Goal: Task Accomplishment & Management: Manage account settings

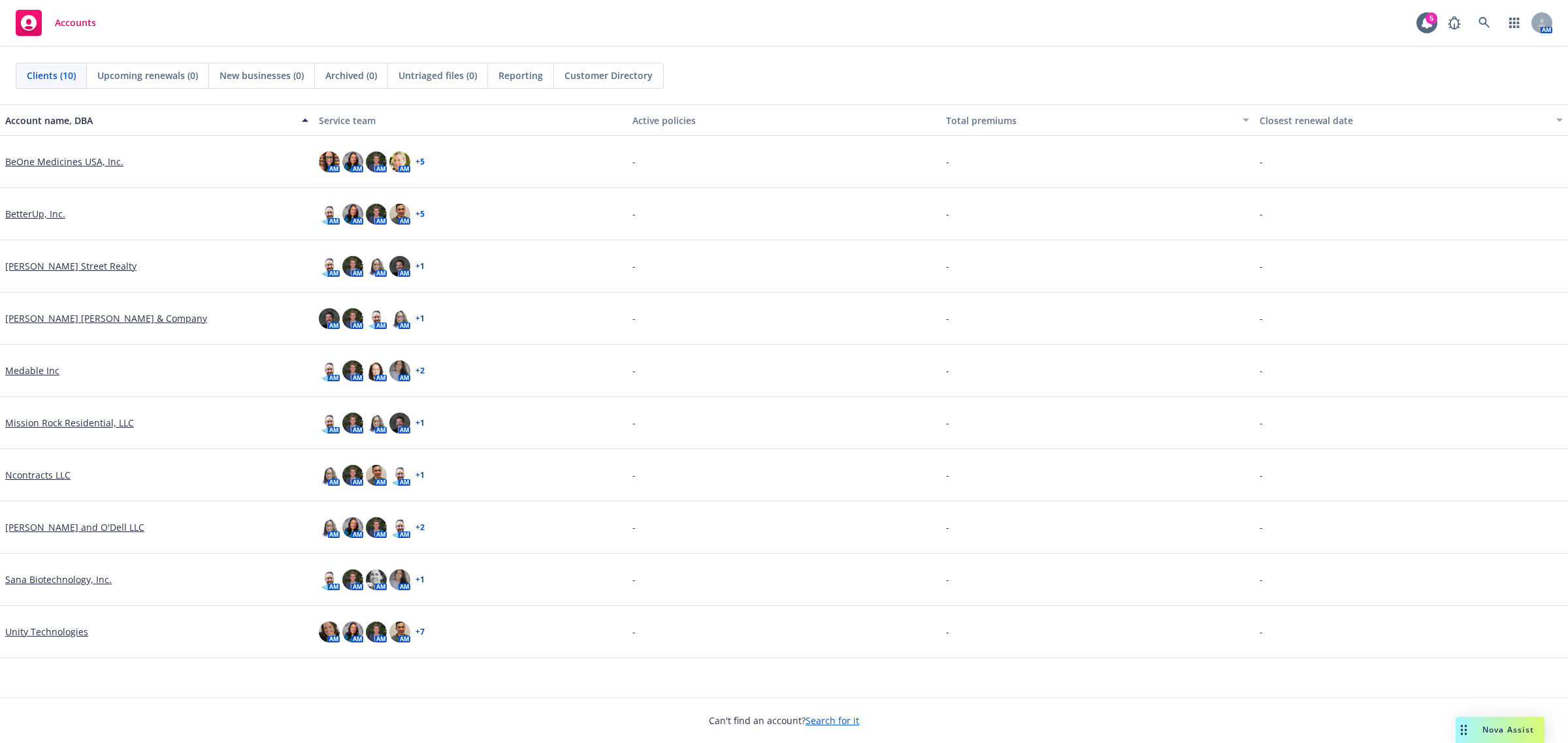
click at [55, 481] on link "Ncontracts LLC" at bounding box center [38, 474] width 65 height 14
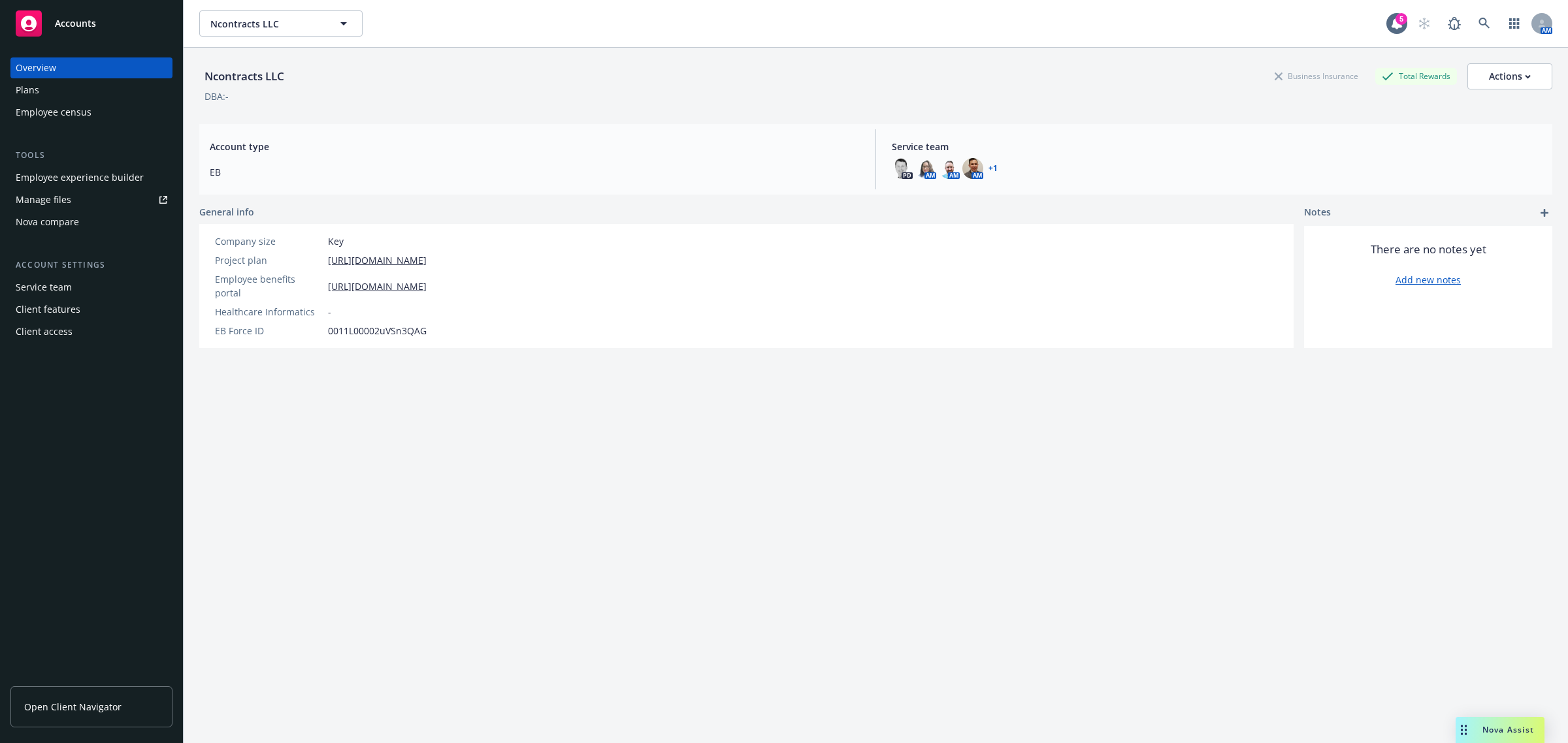
click at [44, 96] on div "Plans" at bounding box center [91, 90] width 151 height 21
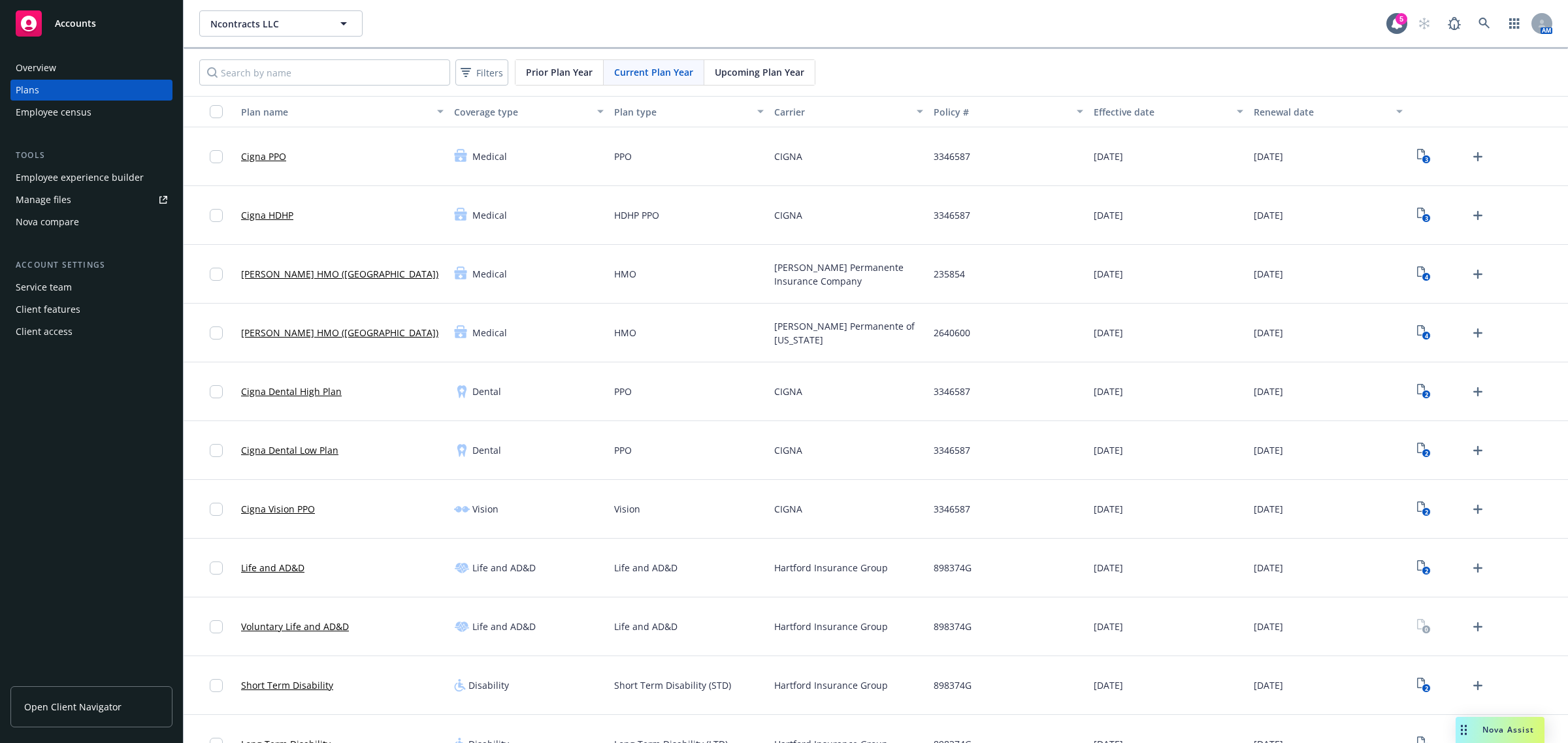
click at [91, 181] on div "Employee experience builder" at bounding box center [79, 178] width 128 height 21
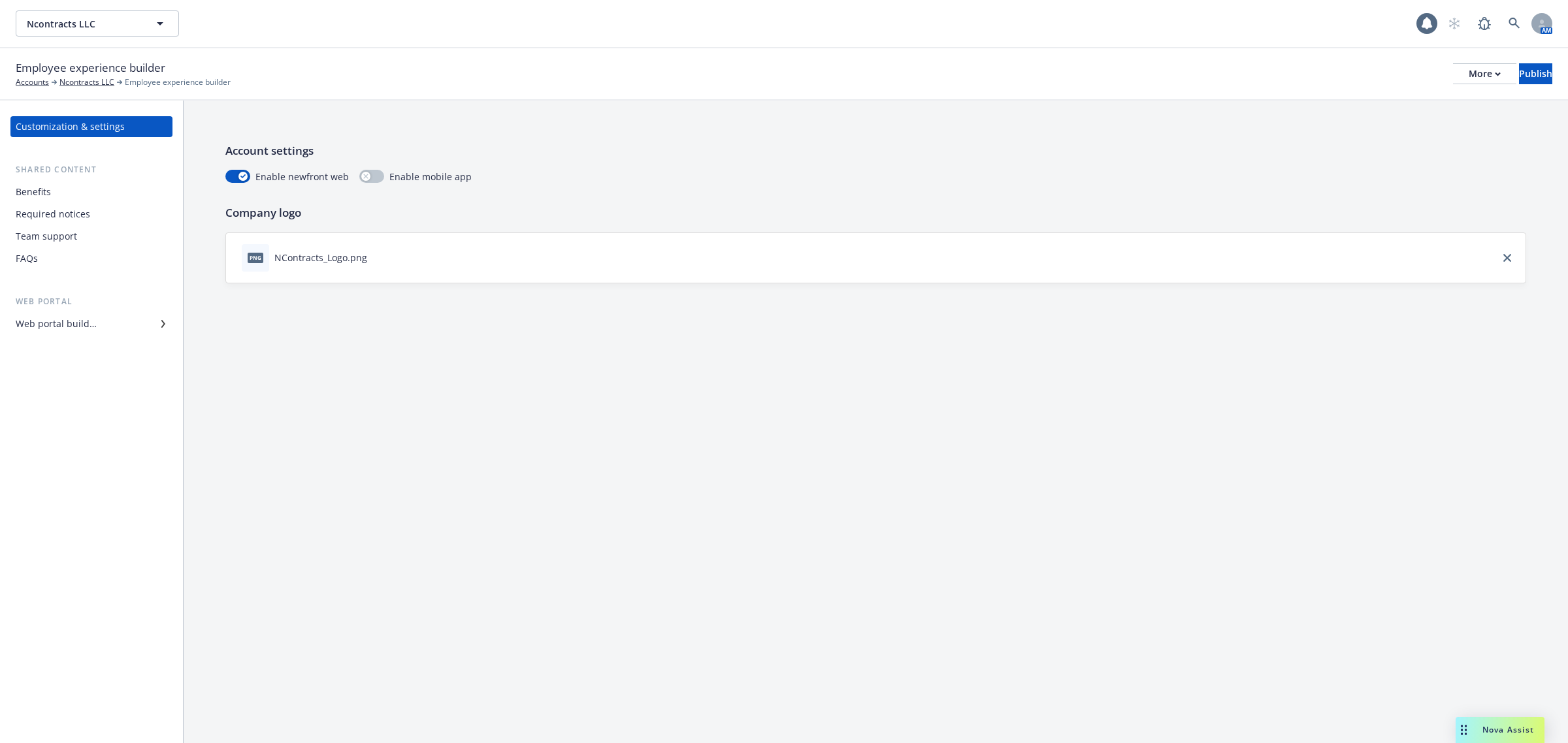
click at [53, 184] on div "Benefits" at bounding box center [91, 192] width 151 height 21
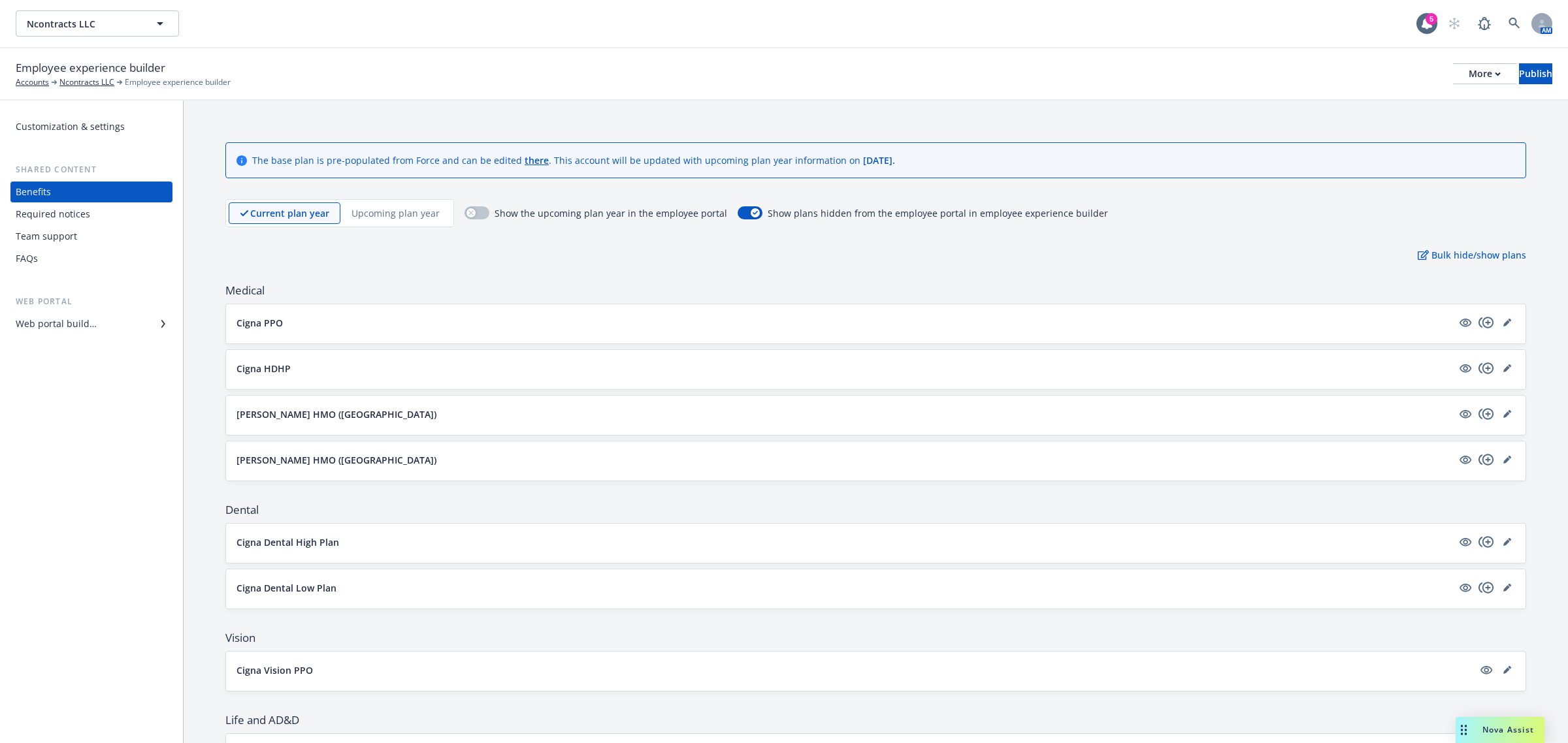
click at [64, 212] on div "Required notices" at bounding box center [53, 214] width 75 height 21
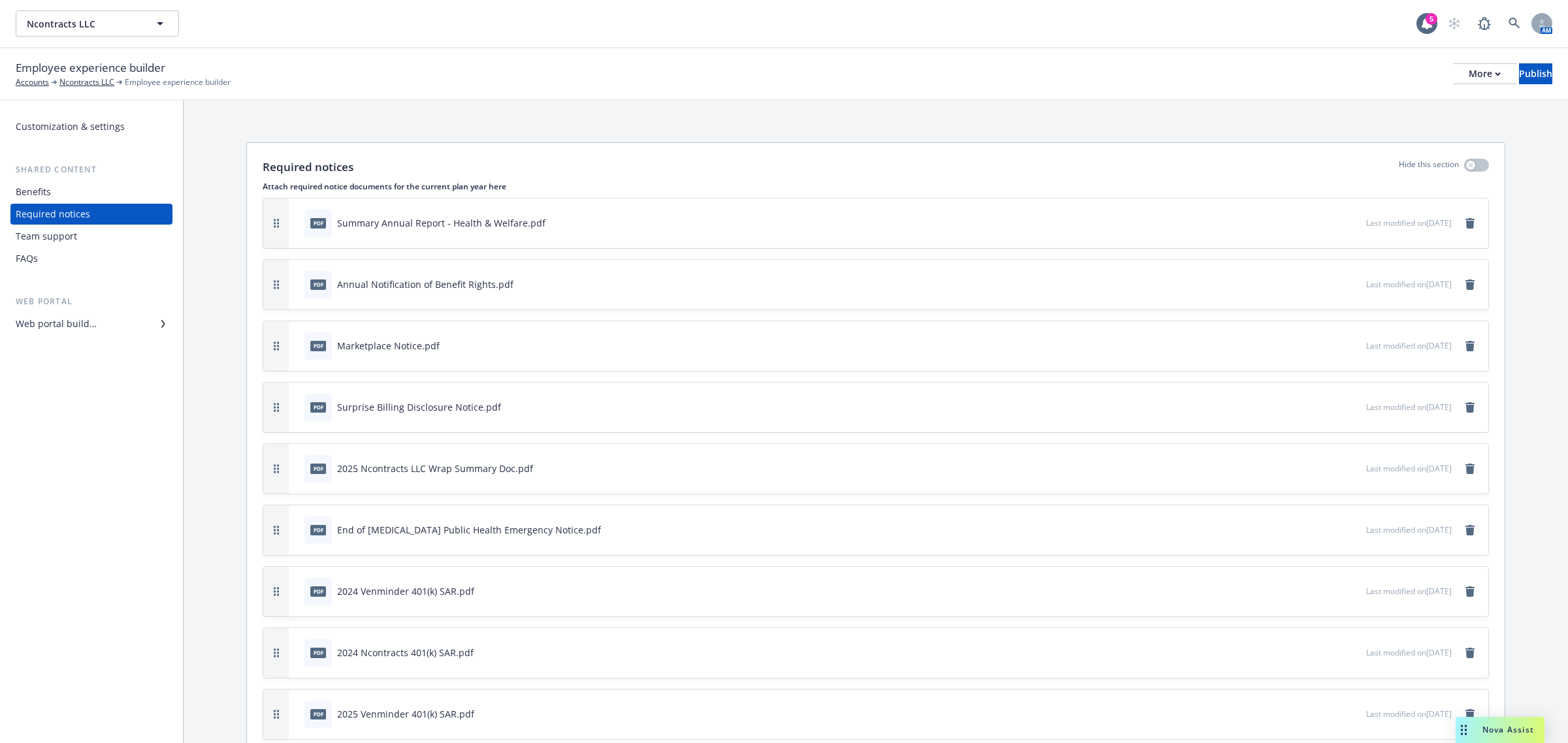
click at [80, 318] on div "Web portal builder" at bounding box center [56, 323] width 81 height 21
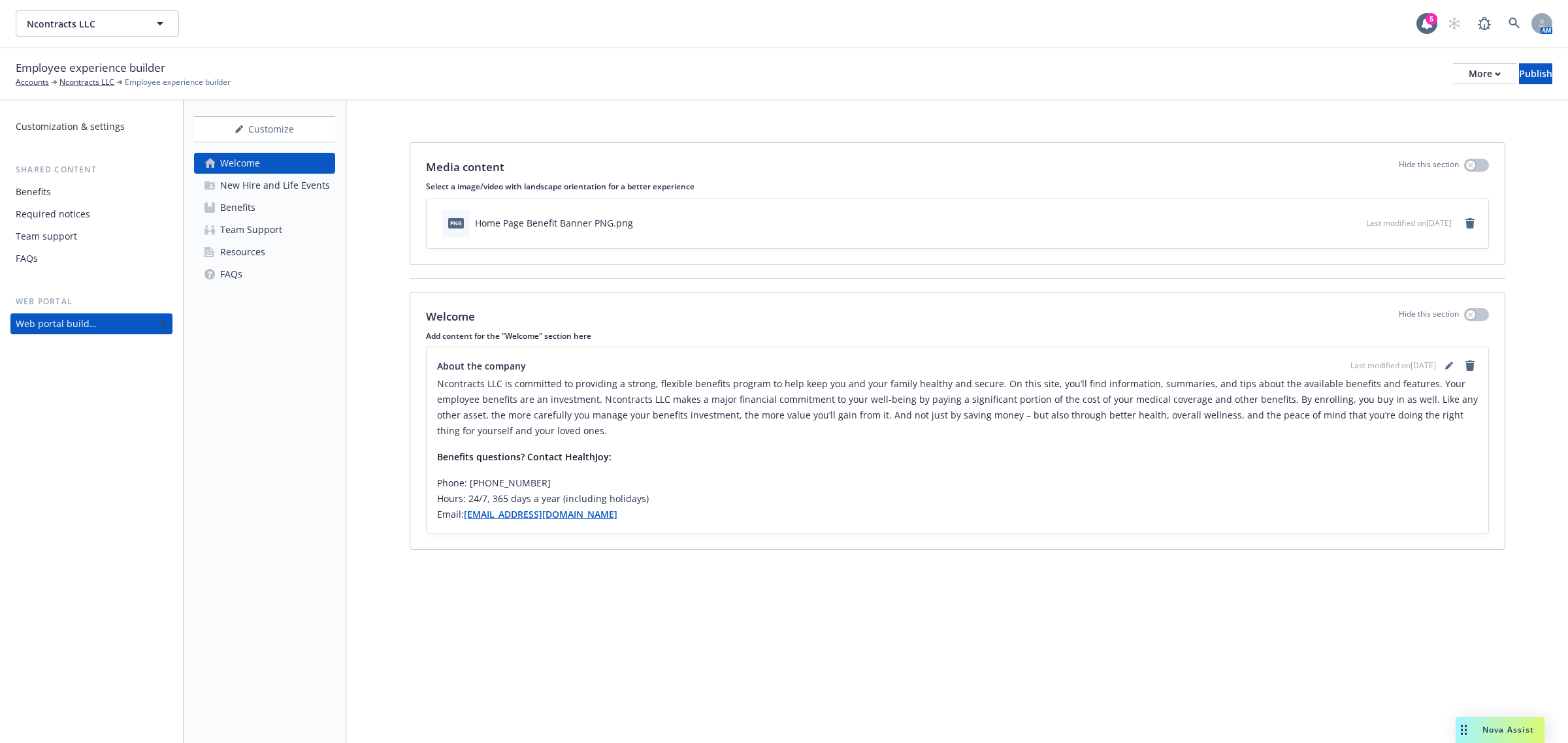
click at [246, 252] on div "Resources" at bounding box center [242, 251] width 45 height 21
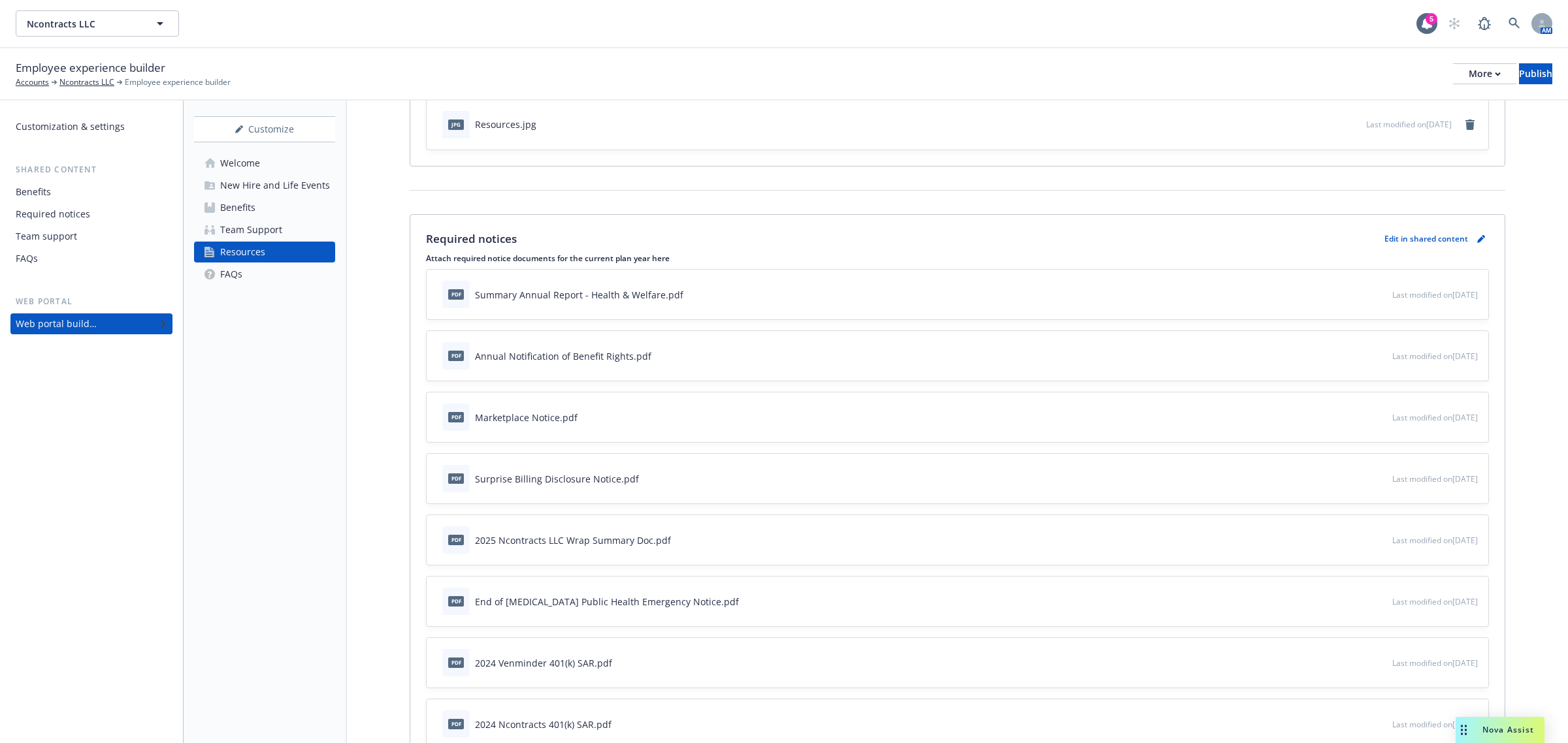
scroll to position [86, 0]
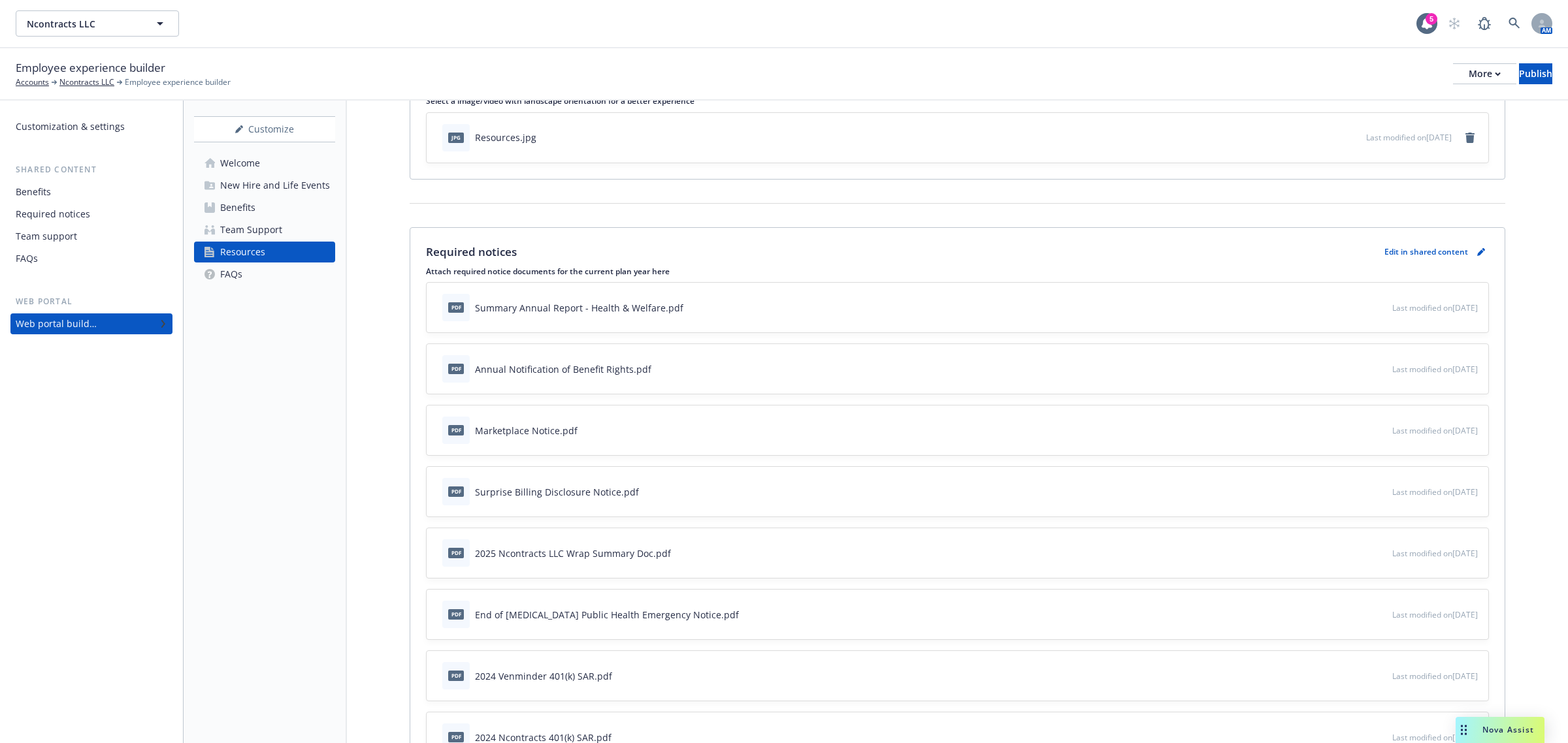
click at [1374, 308] on icon "preview file" at bounding box center [1379, 307] width 12 height 9
click at [1335, 307] on icon "button" at bounding box center [1339, 308] width 8 height 8
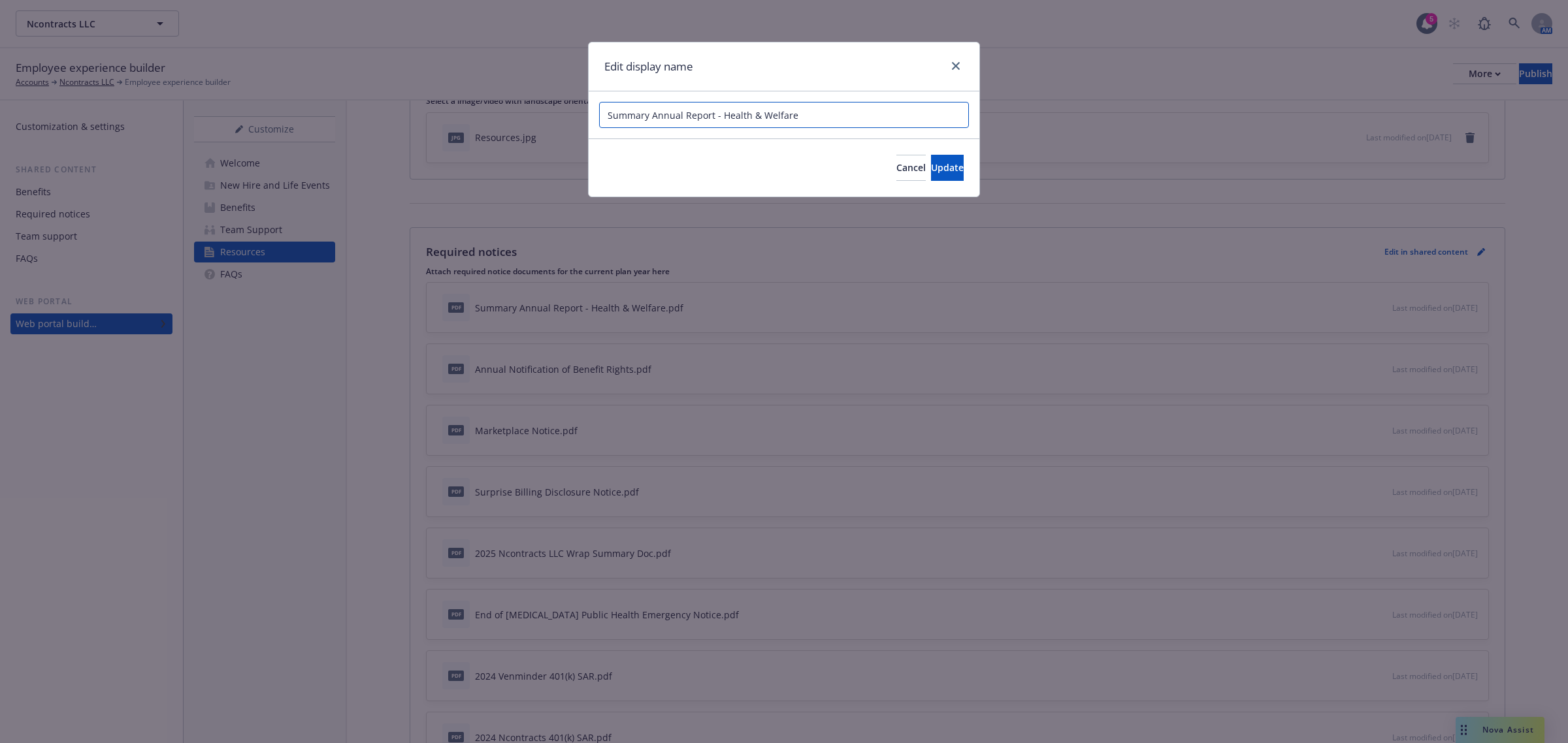
click at [609, 119] on input "Summary Annual Report - Health & Welfare" at bounding box center [783, 115] width 369 height 26
type input "NContracts Summary Annual Report - Health & Welfare"
click at [930, 165] on span "Update" at bounding box center [946, 167] width 32 height 12
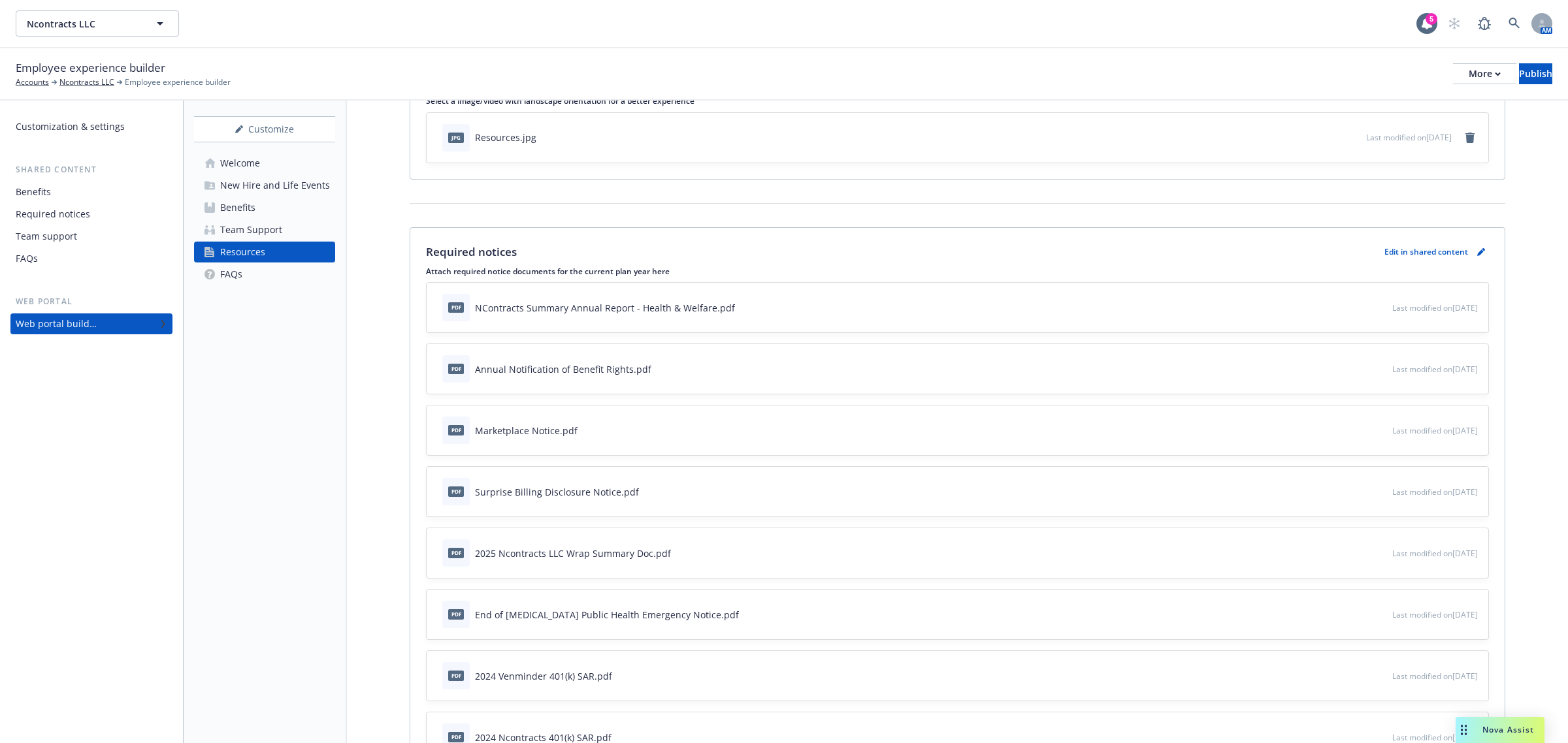
scroll to position [4, 0]
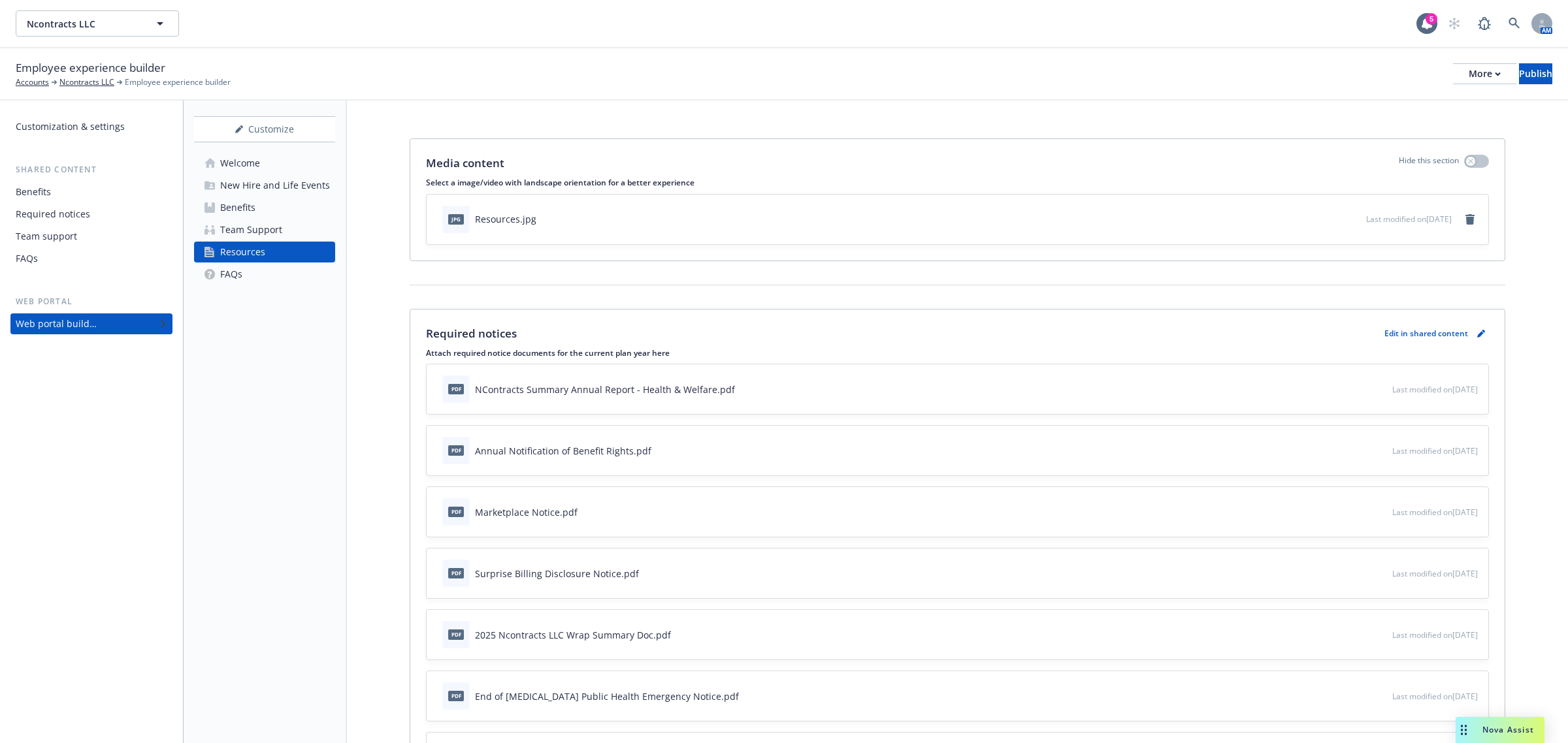
click at [82, 212] on div "Required notices" at bounding box center [53, 214] width 75 height 21
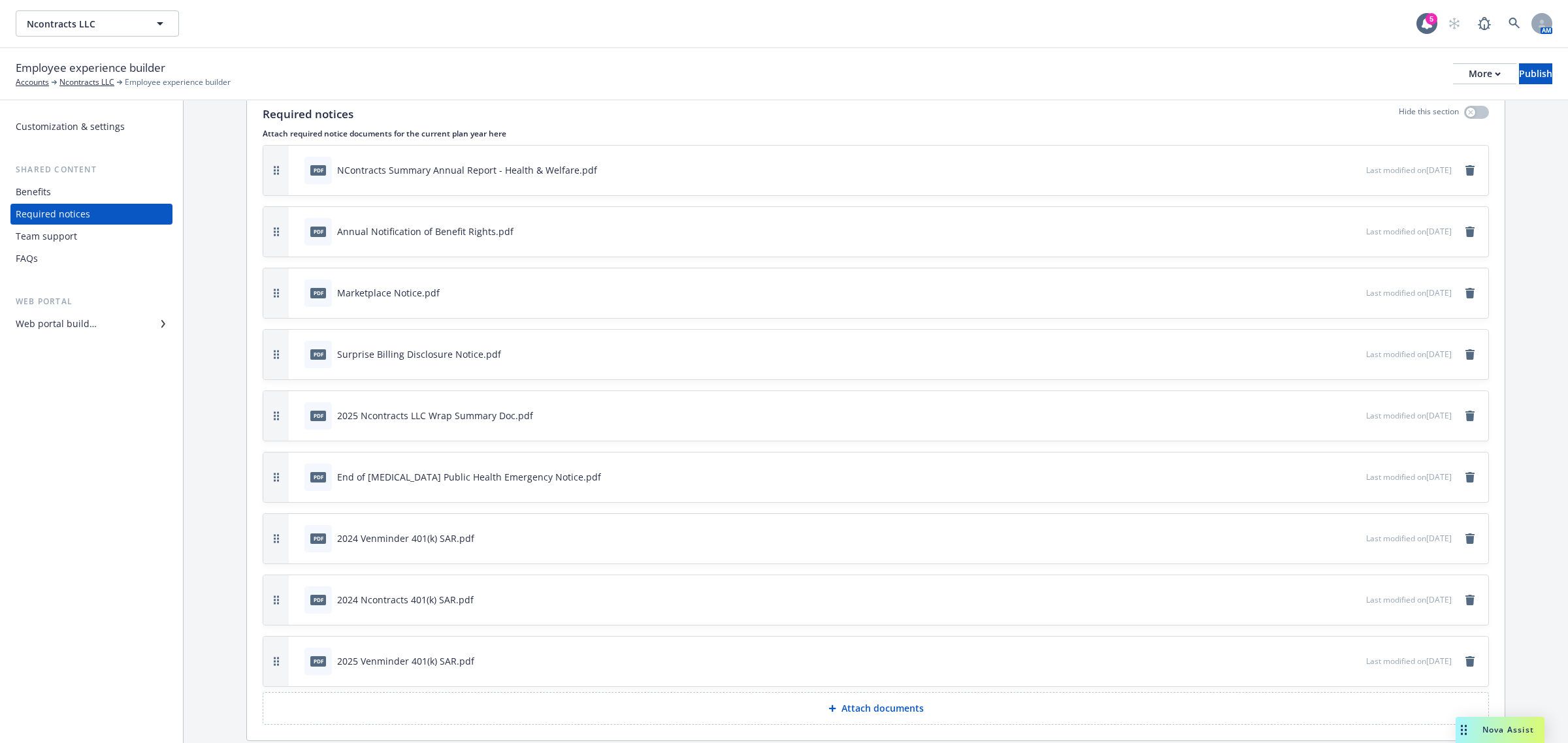
scroll to position [99, 0]
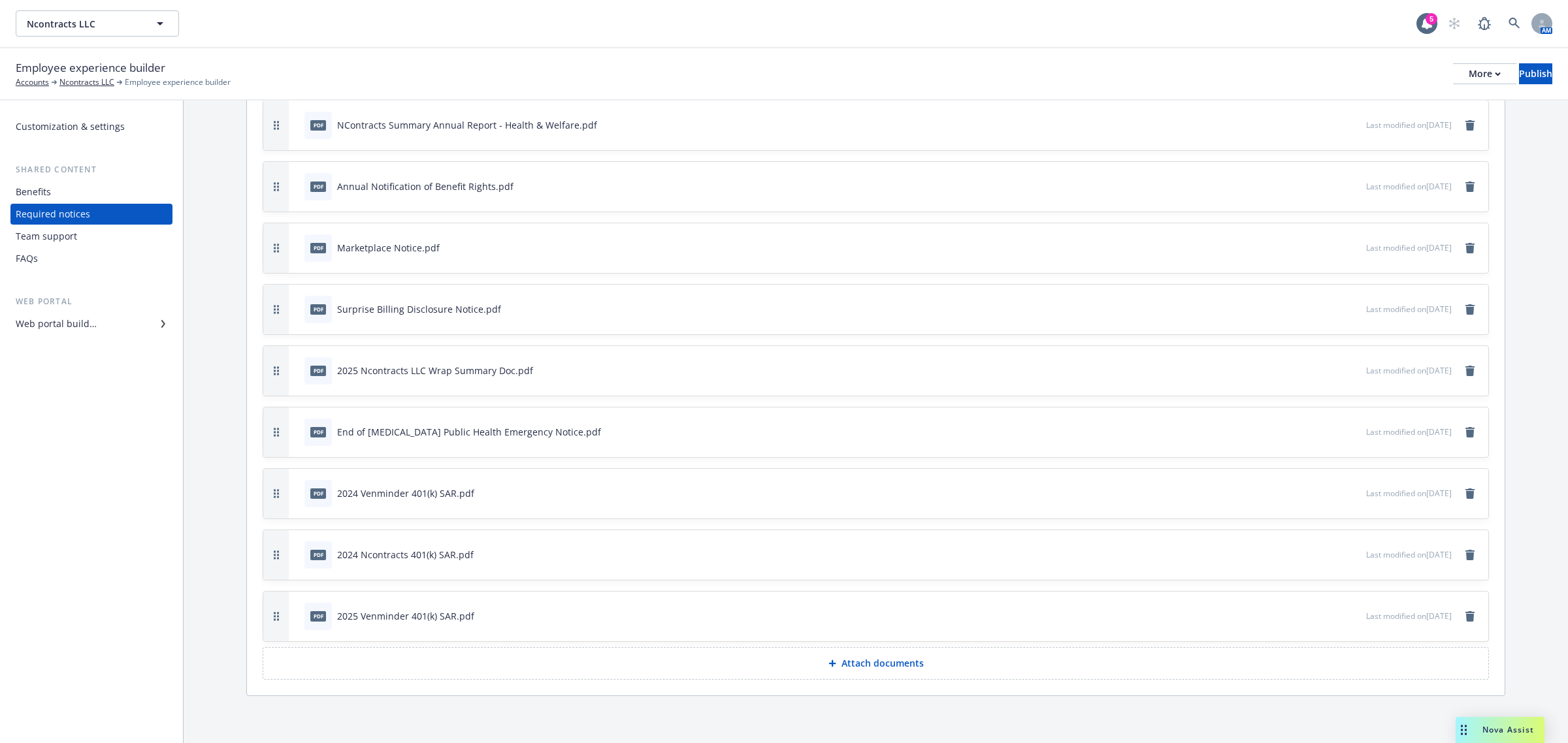
click at [890, 665] on p "Attach documents" at bounding box center [882, 663] width 82 height 13
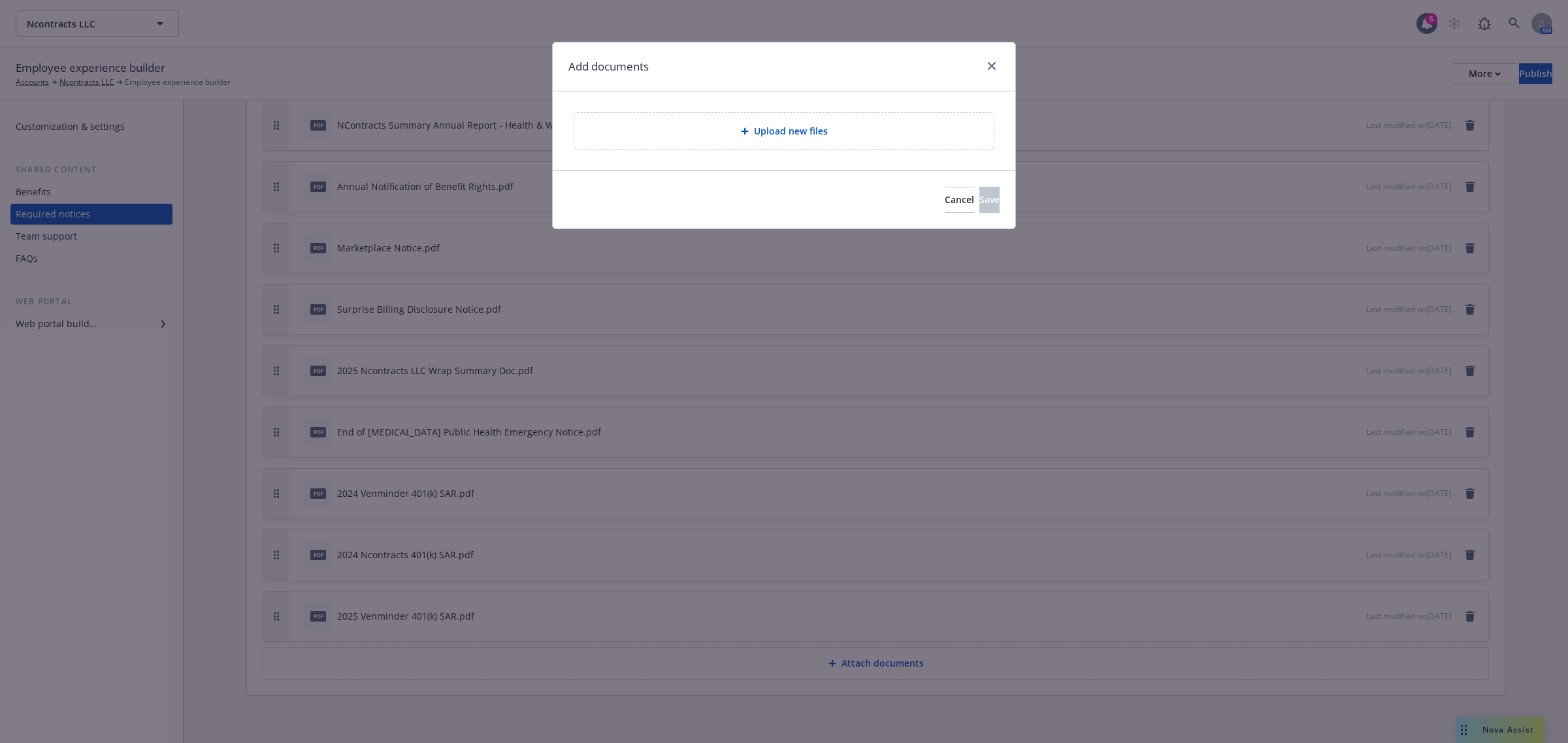
click at [827, 134] on div "Upload new files" at bounding box center [784, 131] width 399 height 15
click at [856, 137] on div "Upload new files" at bounding box center [784, 131] width 399 height 15
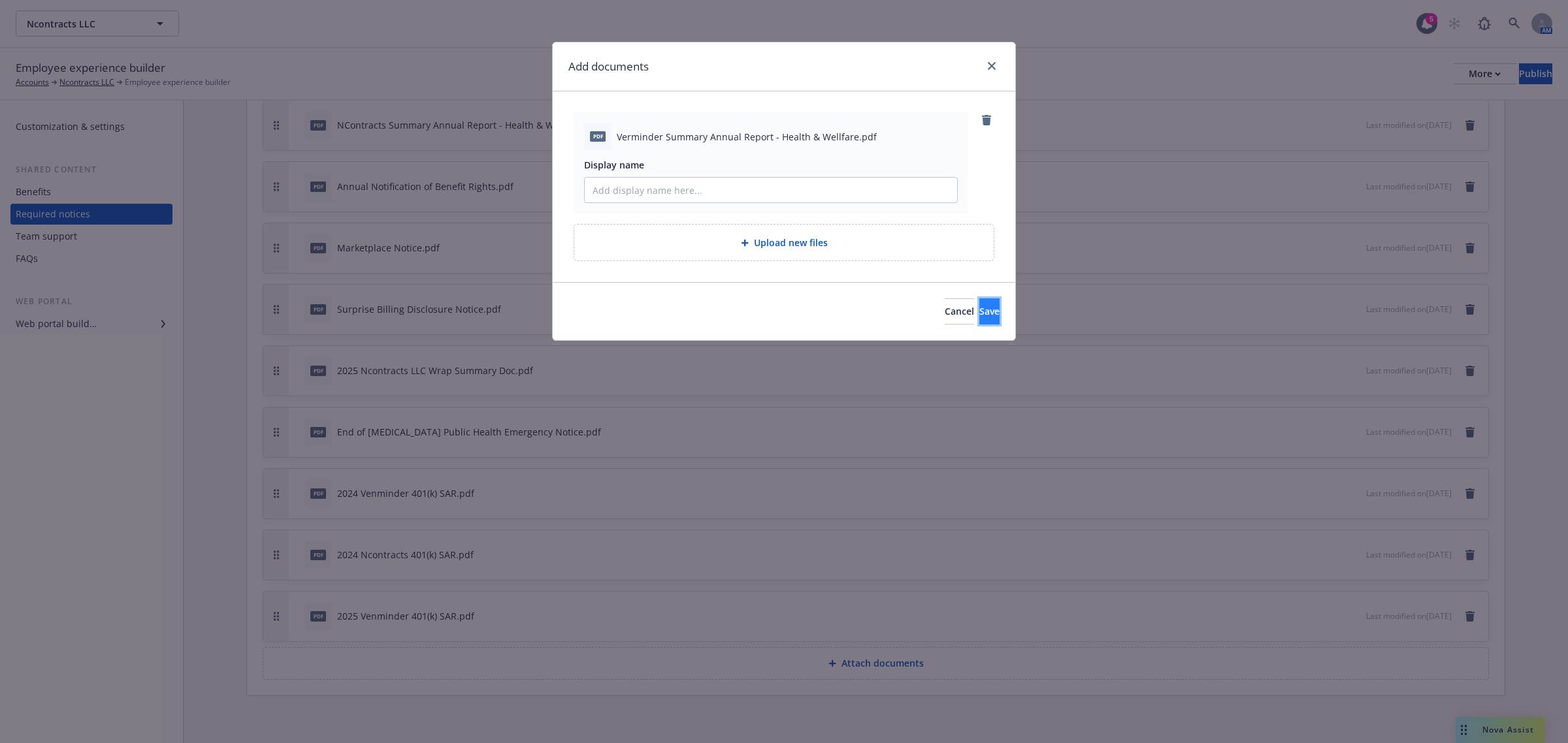
click at [979, 321] on button "Save" at bounding box center [989, 311] width 20 height 26
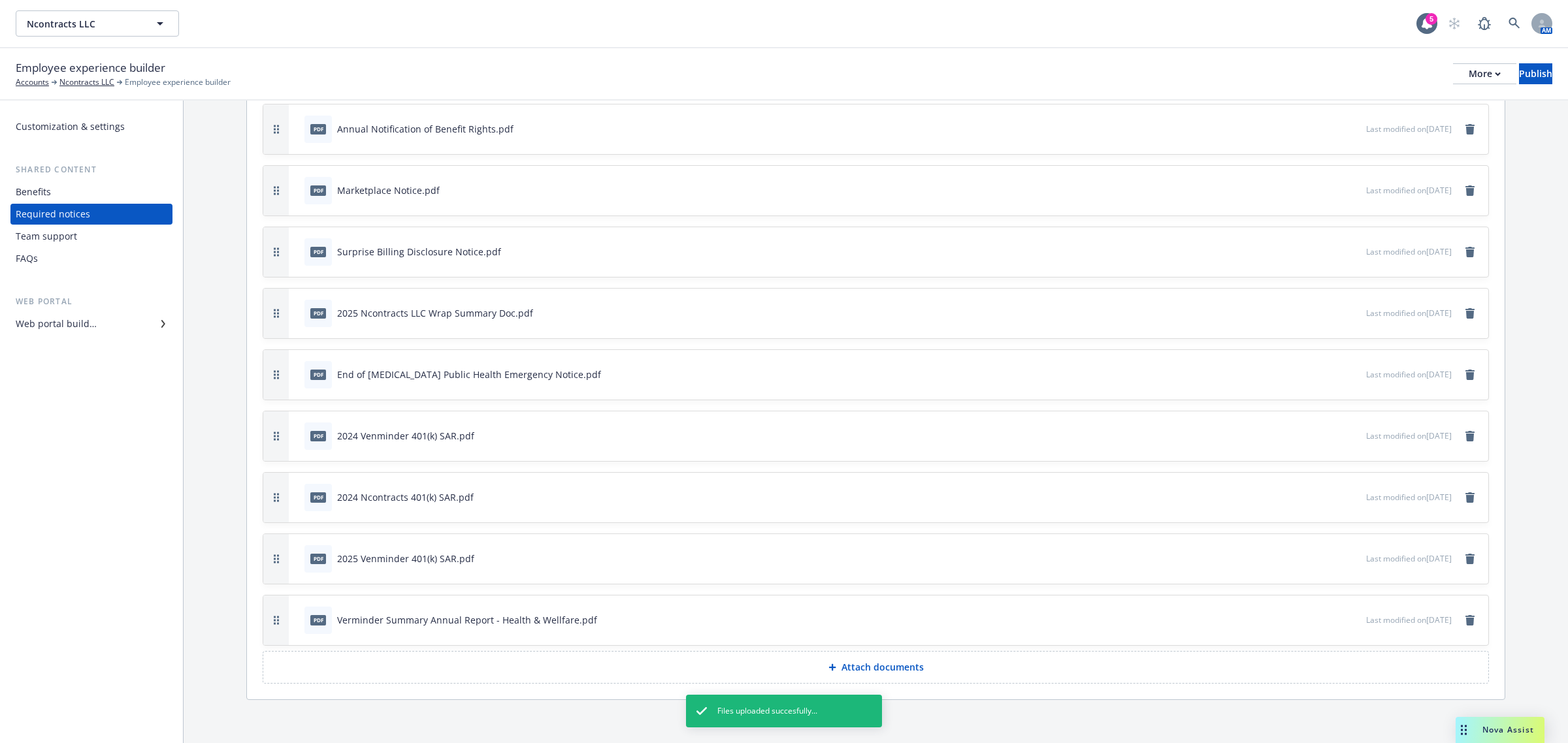
scroll to position [161, 0]
